Goal: Browse casually

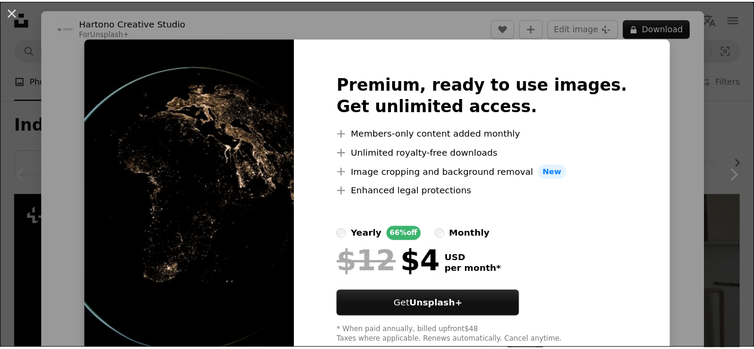
scroll to position [113, 0]
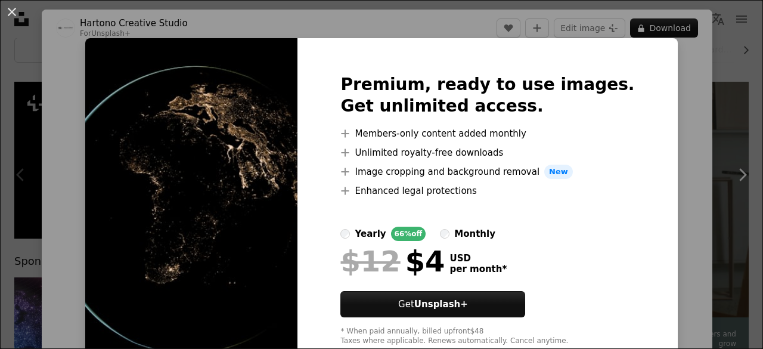
click at [687, 96] on div "An X shape Premium, ready to use images. Get unlimited access. A plus sign Memb…" at bounding box center [381, 174] width 763 height 349
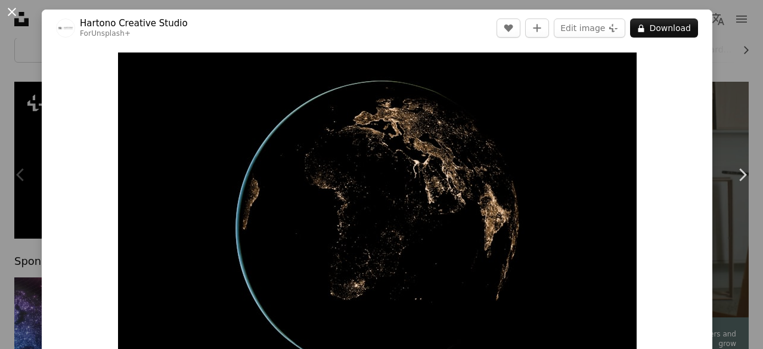
click at [14, 12] on button "An X shape" at bounding box center [12, 12] width 14 height 14
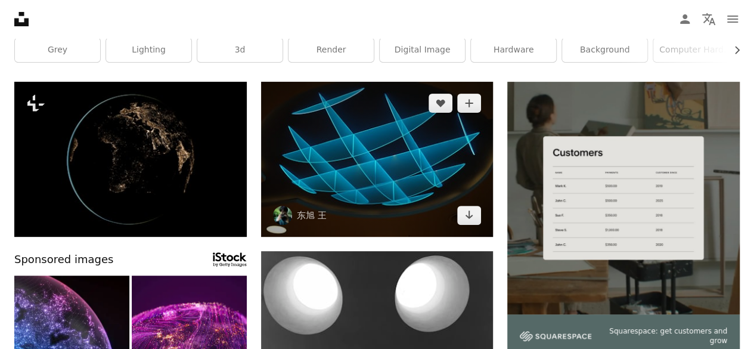
click at [327, 160] on img at bounding box center [377, 159] width 233 height 155
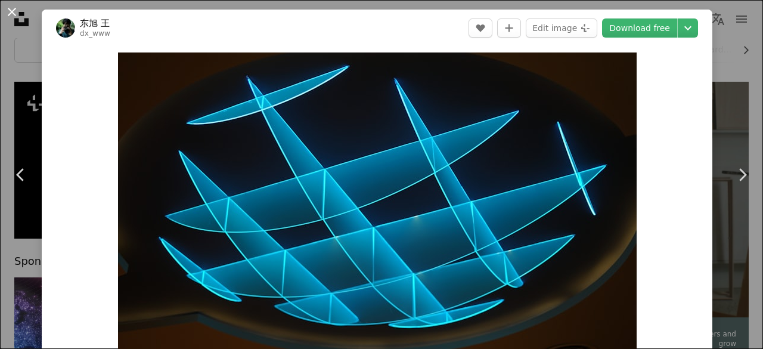
click at [14, 15] on button "An X shape" at bounding box center [12, 12] width 14 height 14
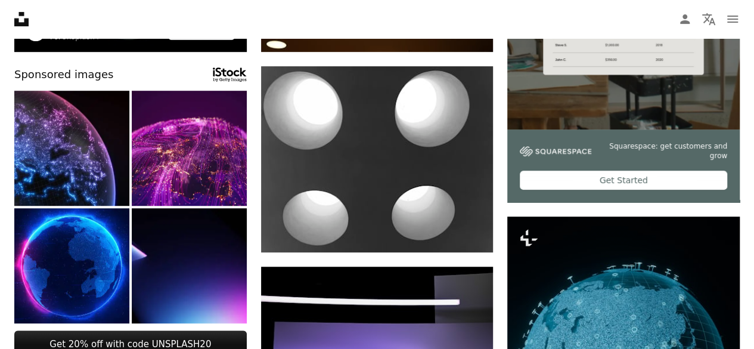
scroll to position [354, 0]
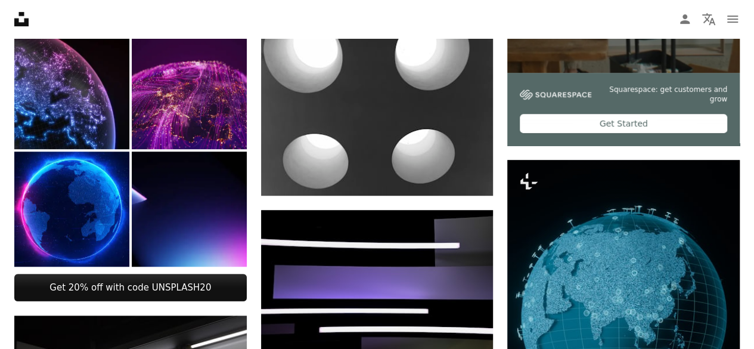
click at [181, 126] on img at bounding box center [189, 91] width 115 height 115
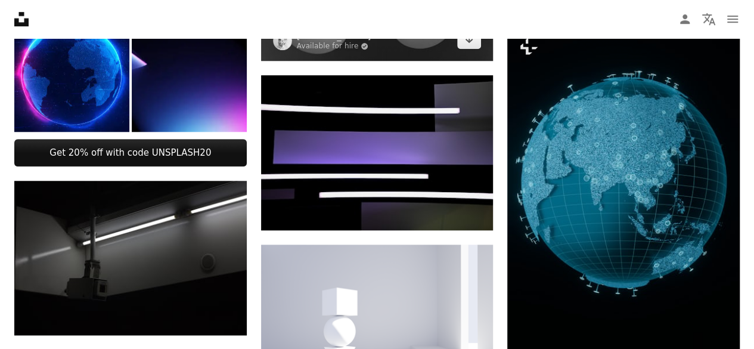
scroll to position [490, 0]
